Goal: Navigation & Orientation: Find specific page/section

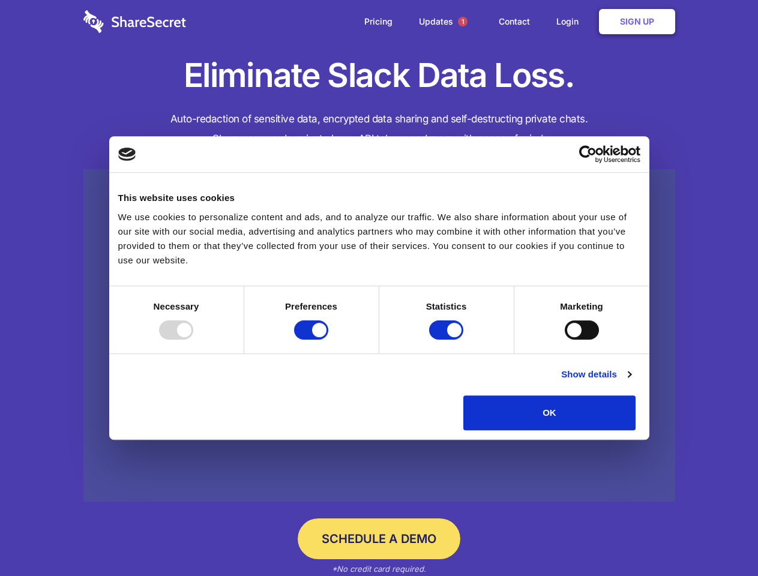
click at [193, 340] on div at bounding box center [176, 330] width 34 height 19
click at [328, 340] on input "Preferences" at bounding box center [311, 330] width 34 height 19
checkbox input "false"
click at [448, 340] on input "Statistics" at bounding box center [446, 330] width 34 height 19
checkbox input "false"
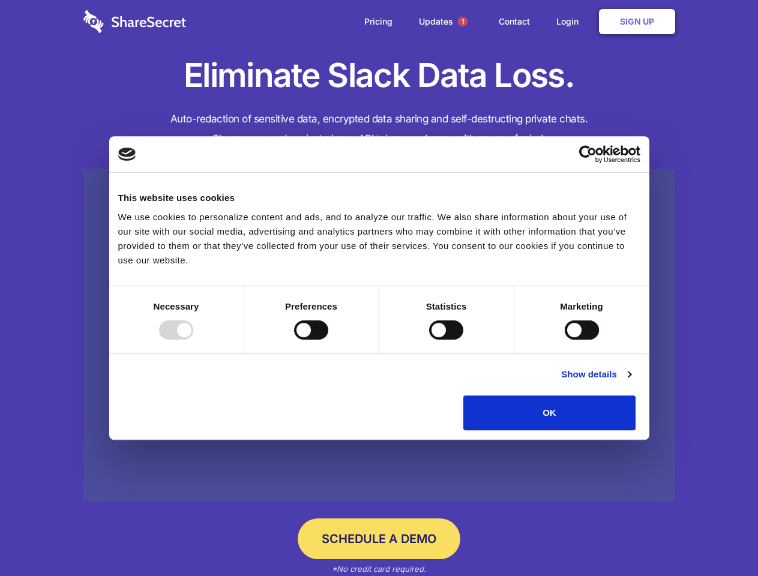
click at [565, 340] on input "Marketing" at bounding box center [582, 330] width 34 height 19
checkbox input "true"
click at [631, 382] on link "Show details" at bounding box center [596, 375] width 70 height 14
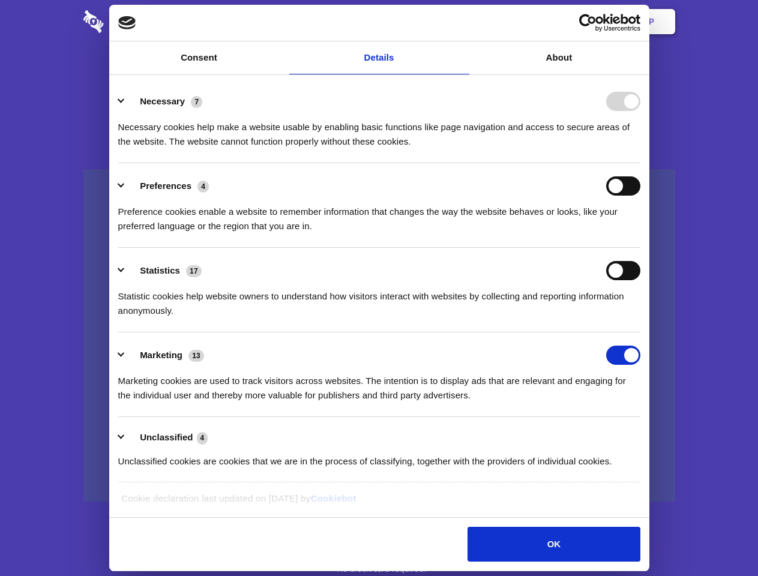
click at [646, 435] on ul "Necessary 7 Necessary cookies help make a website usable by enabling basic func…" at bounding box center [379, 281] width 534 height 405
click at [462, 22] on span "1" at bounding box center [463, 22] width 10 height 10
